Goal: Transaction & Acquisition: Book appointment/travel/reservation

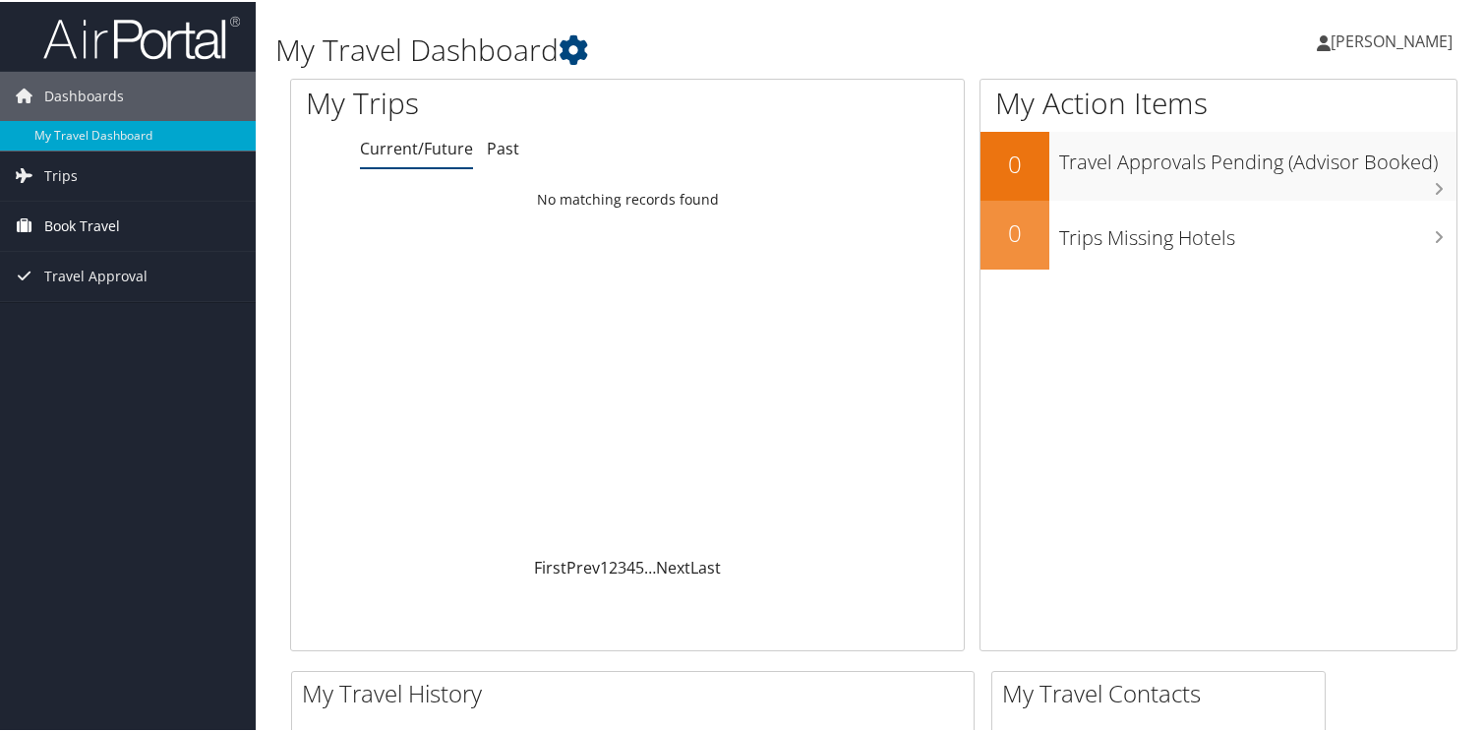
click at [114, 220] on span "Book Travel" at bounding box center [82, 224] width 76 height 49
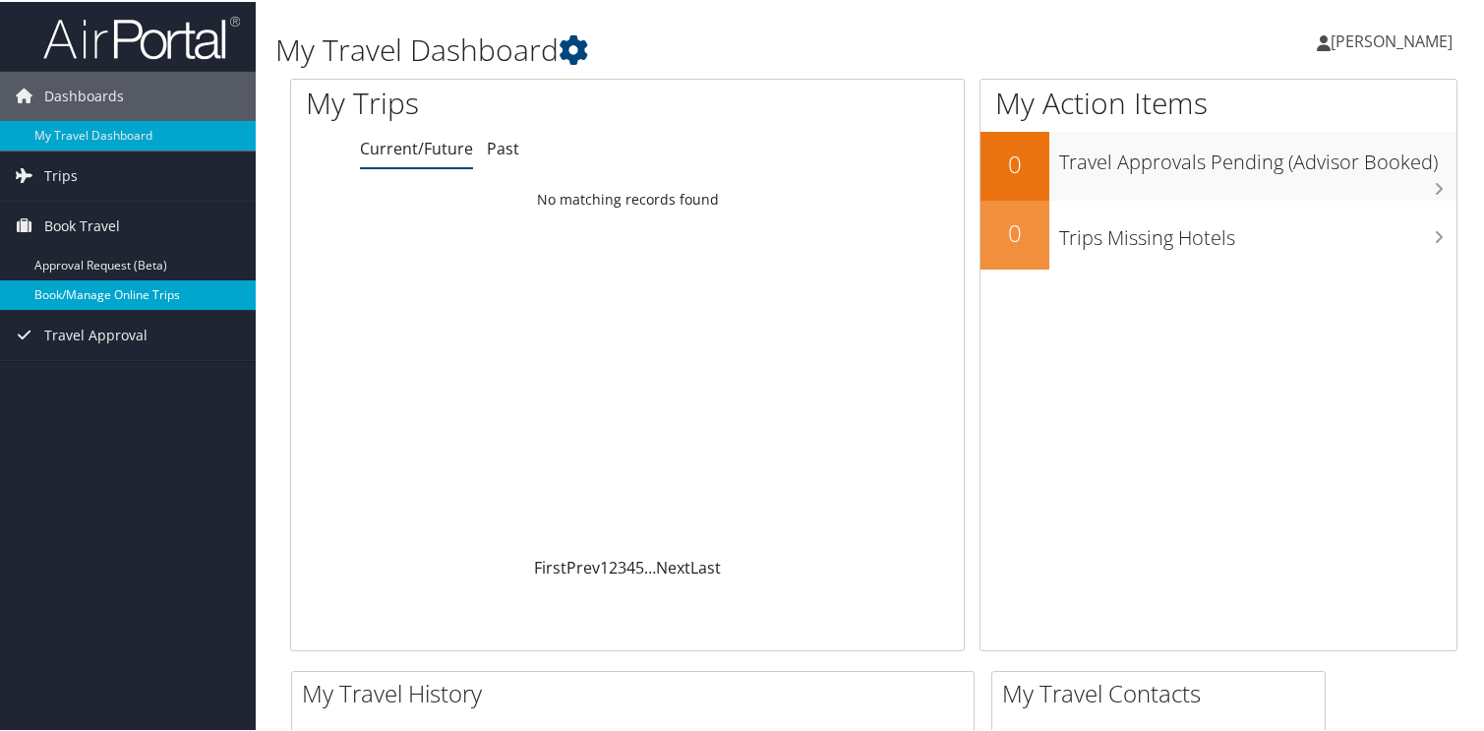
click at [118, 290] on link "Book/Manage Online Trips" at bounding box center [128, 292] width 256 height 29
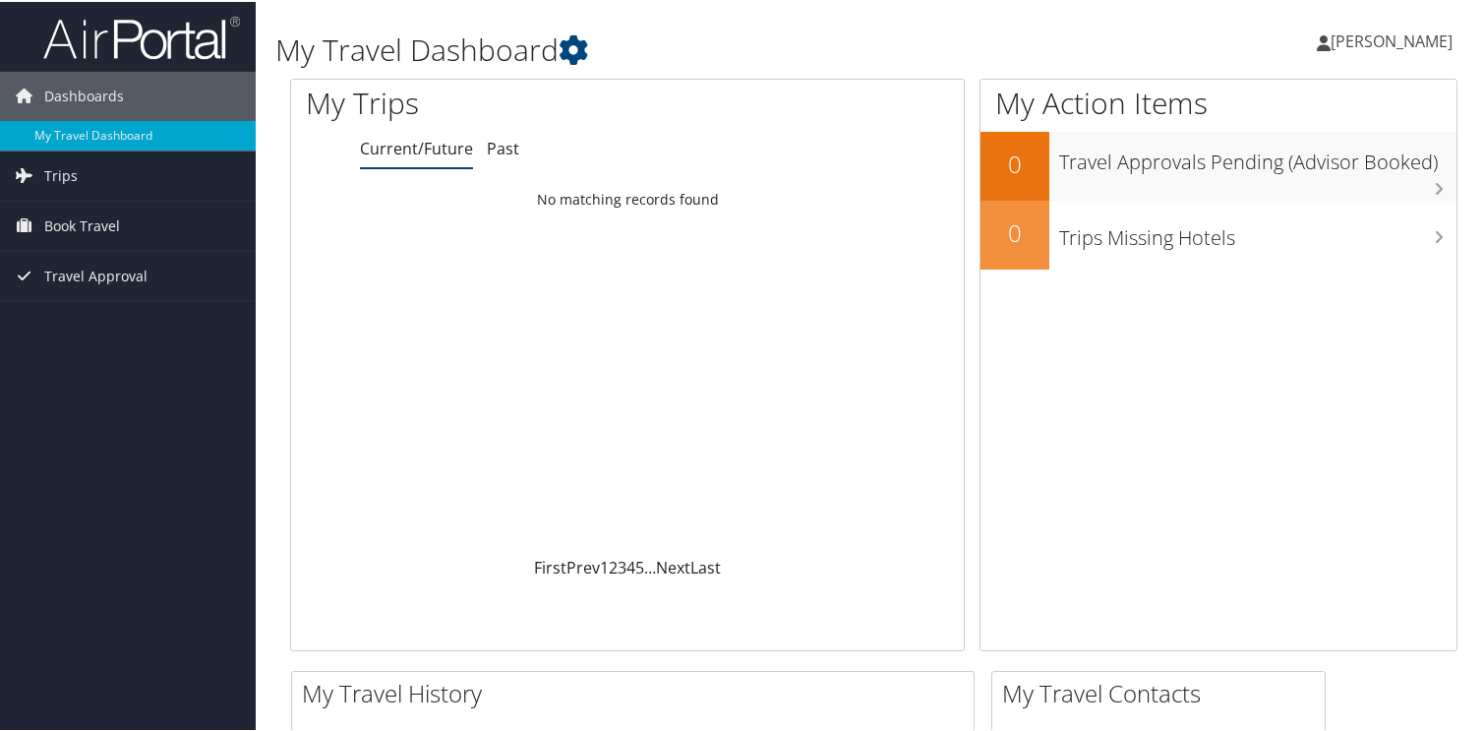
click at [1413, 41] on span "[PERSON_NAME]" at bounding box center [1391, 40] width 122 height 22
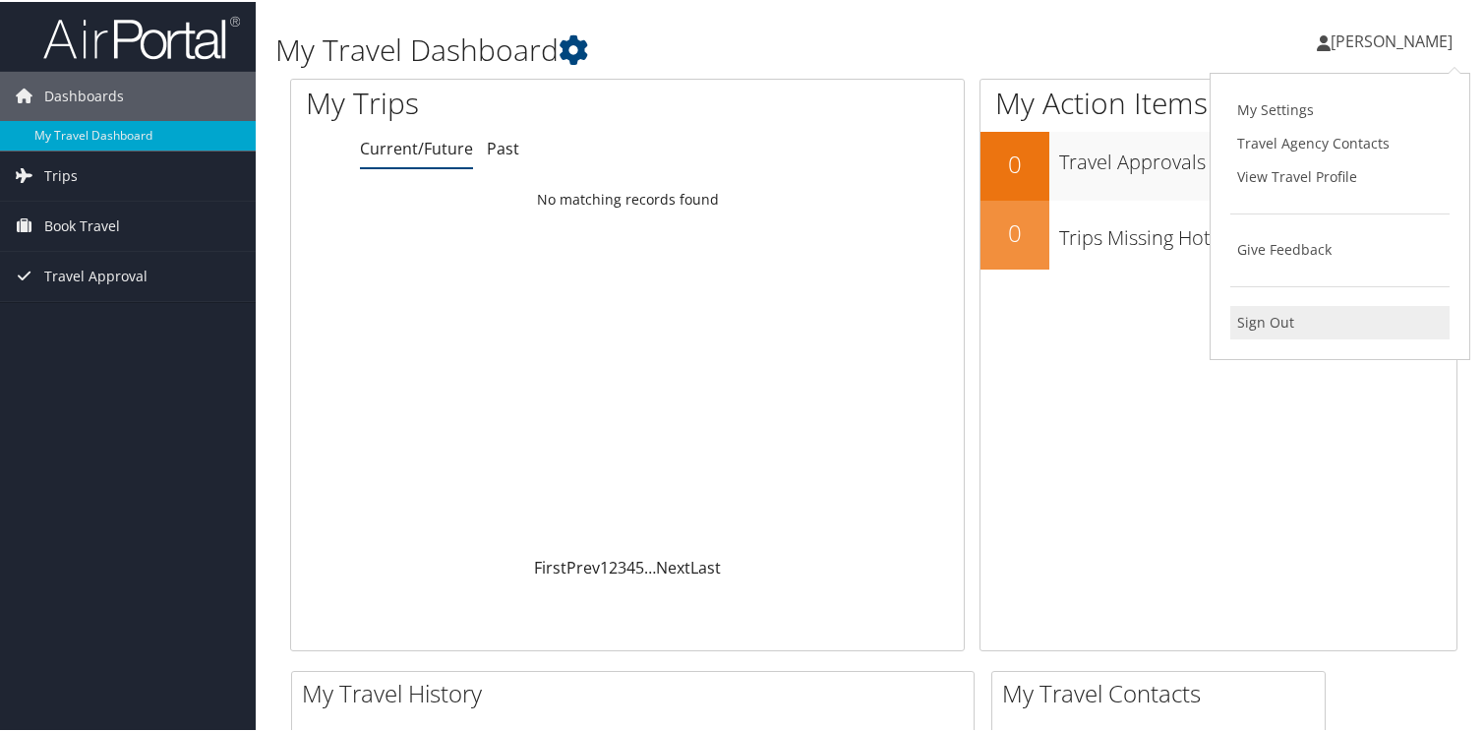
click at [1337, 314] on link "Sign Out" at bounding box center [1339, 320] width 219 height 33
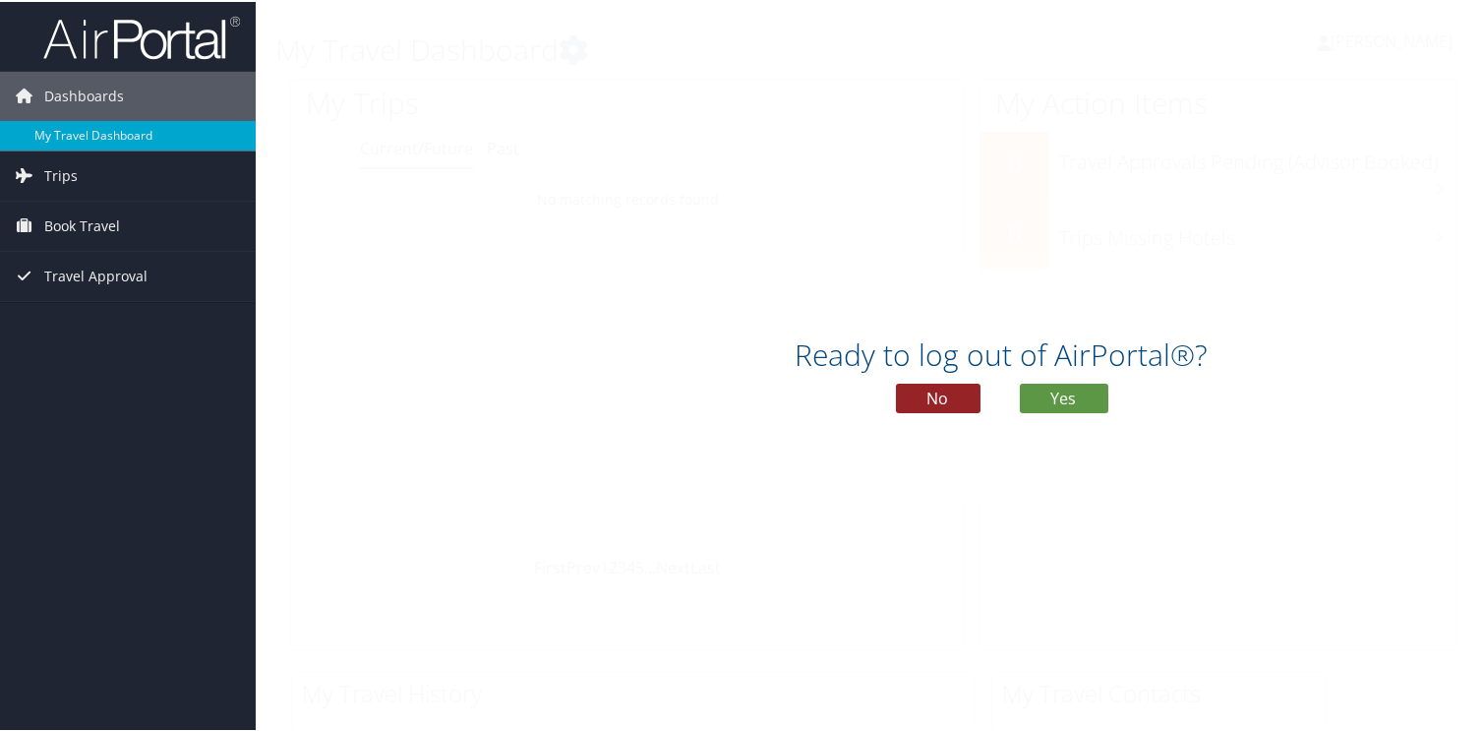
click at [969, 395] on button "No" at bounding box center [938, 396] width 85 height 29
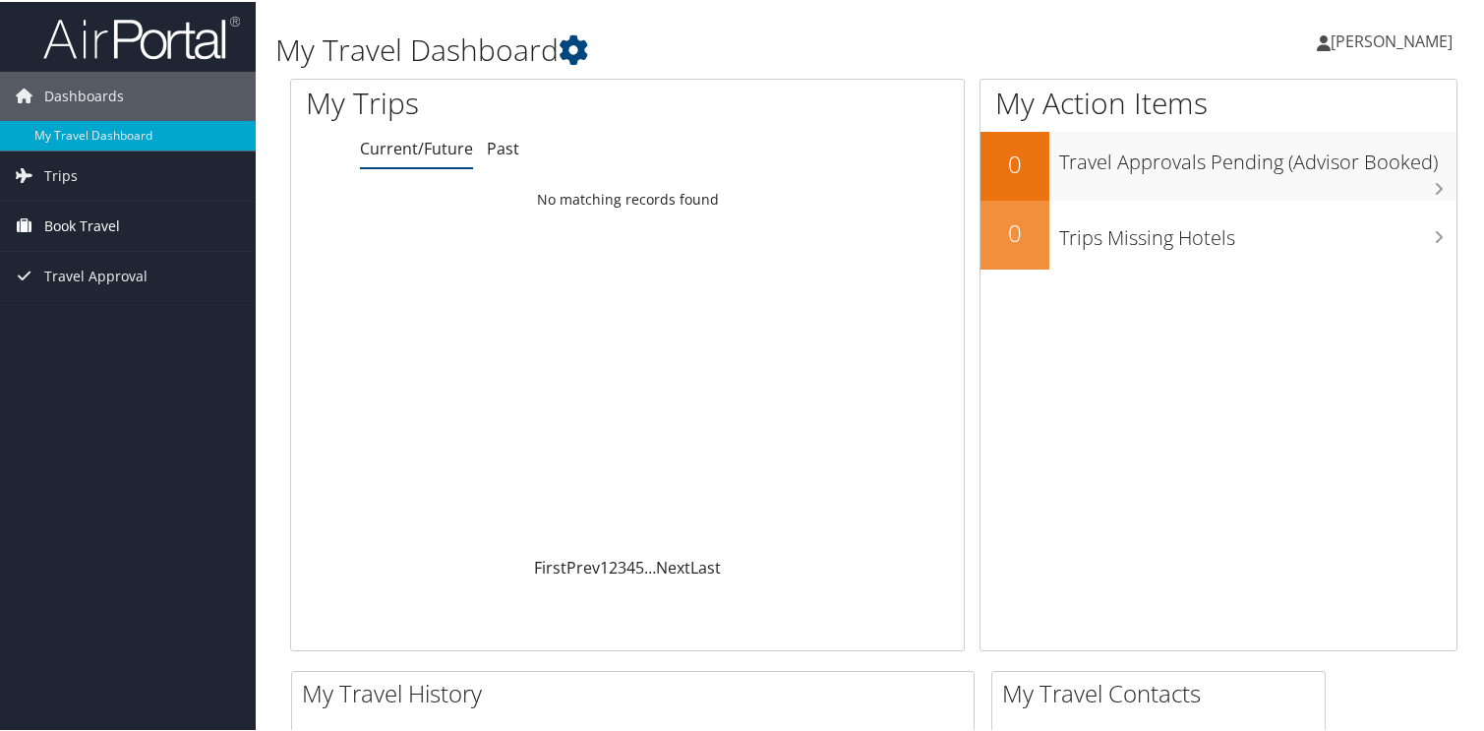
click at [129, 226] on link "Book Travel" at bounding box center [128, 224] width 256 height 49
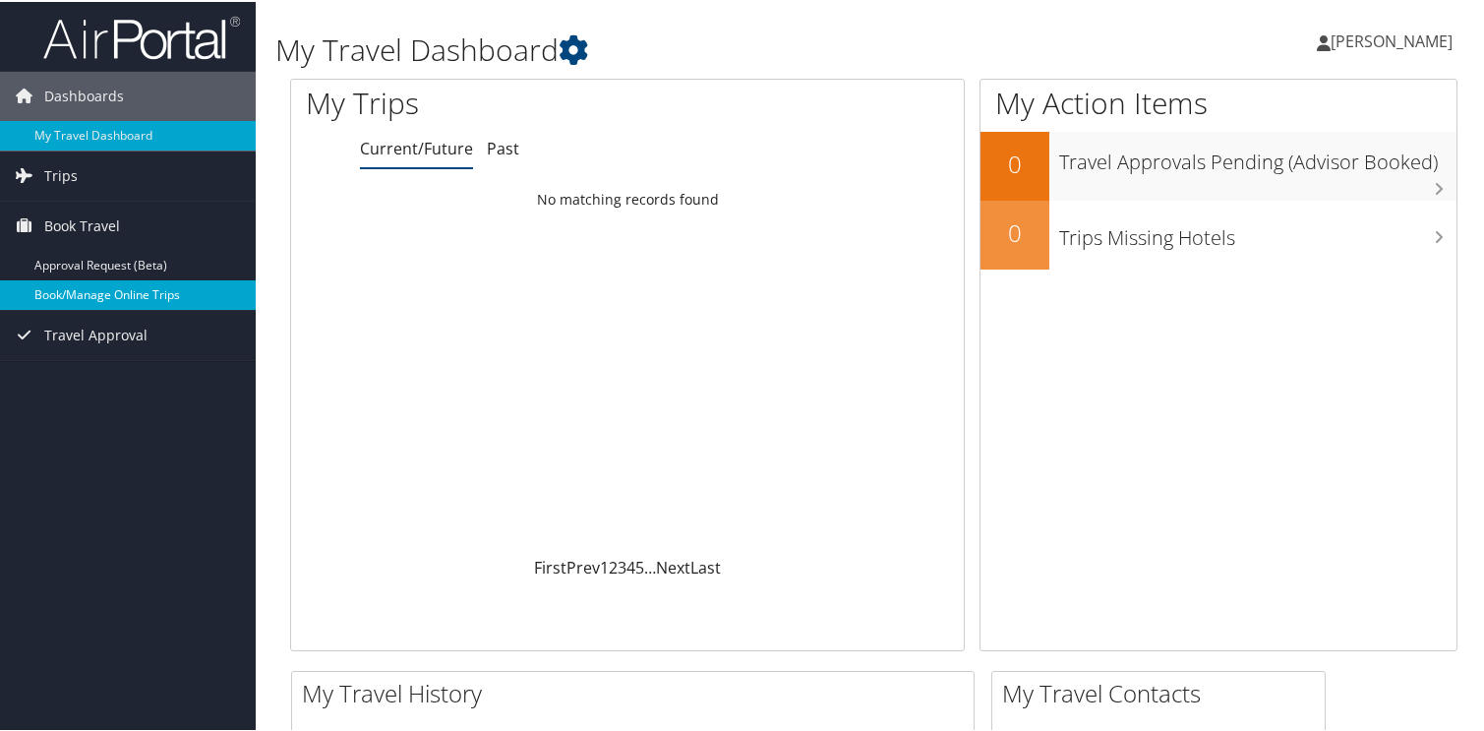
click at [110, 295] on link "Book/Manage Online Trips" at bounding box center [128, 292] width 256 height 29
drag, startPoint x: 1412, startPoint y: 35, endPoint x: 1403, endPoint y: 49, distance: 16.4
click at [1412, 35] on span "[PERSON_NAME]" at bounding box center [1391, 40] width 122 height 22
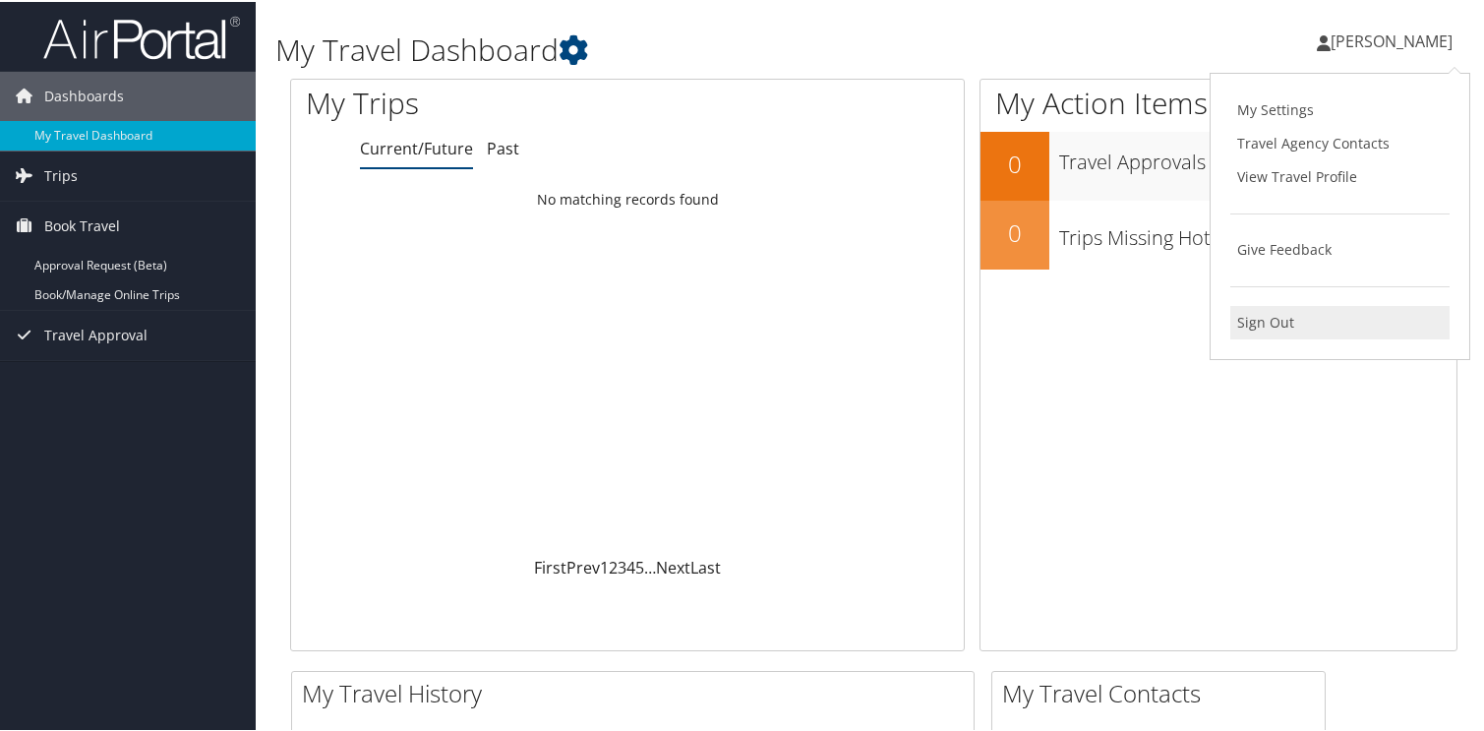
click at [1334, 306] on link "Sign Out" at bounding box center [1339, 320] width 219 height 33
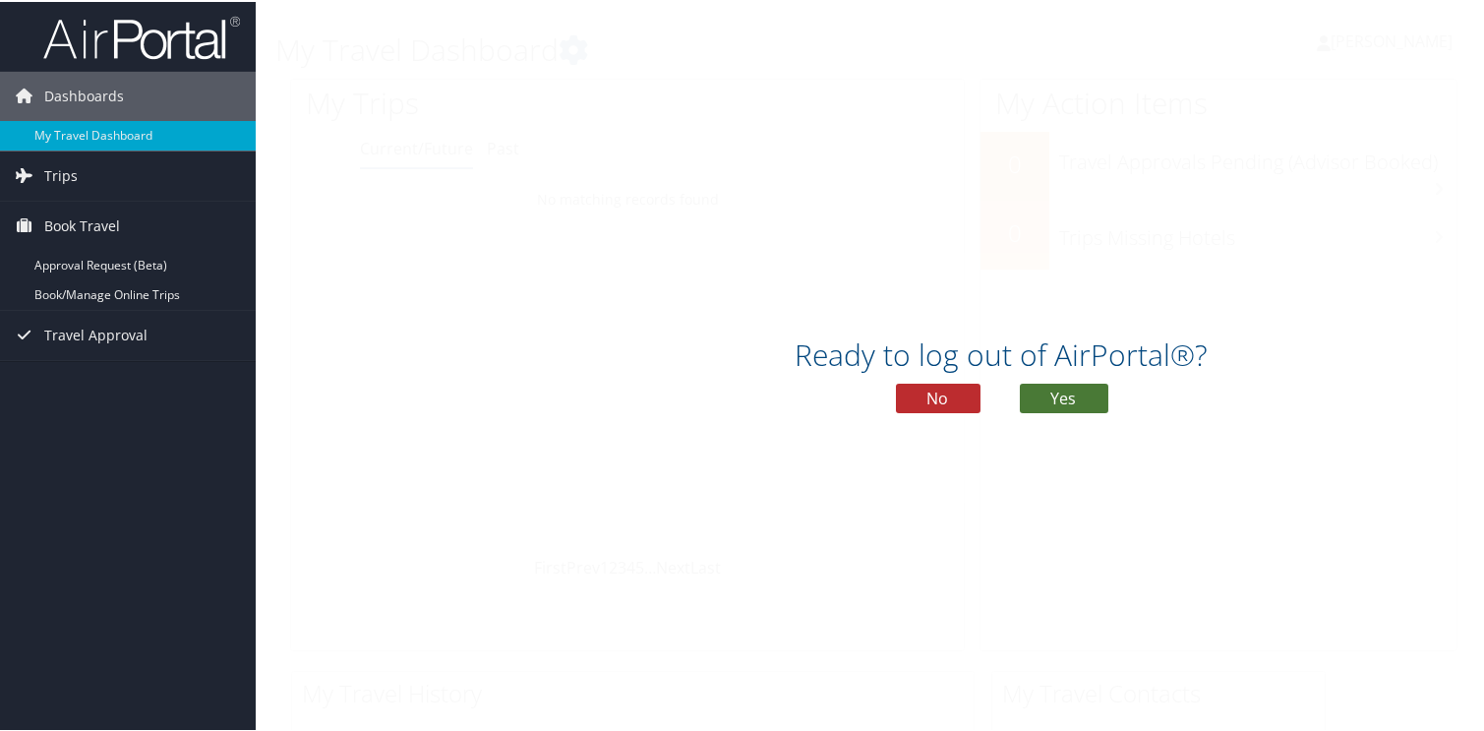
click at [1074, 391] on button "Yes" at bounding box center [1064, 396] width 88 height 29
